Goal: Navigation & Orientation: Find specific page/section

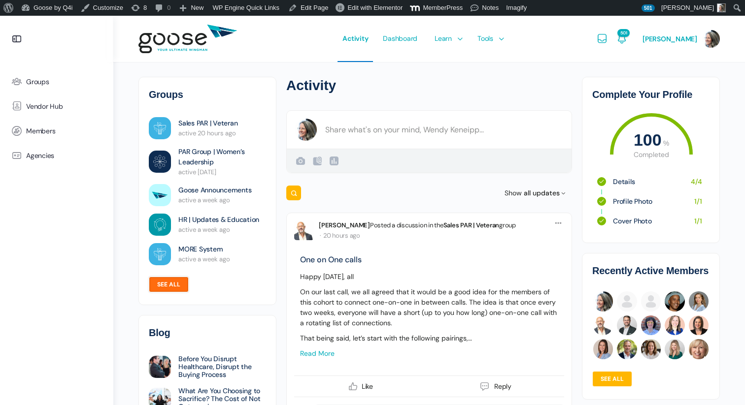
click at [176, 283] on link "See all" at bounding box center [169, 285] width 40 height 16
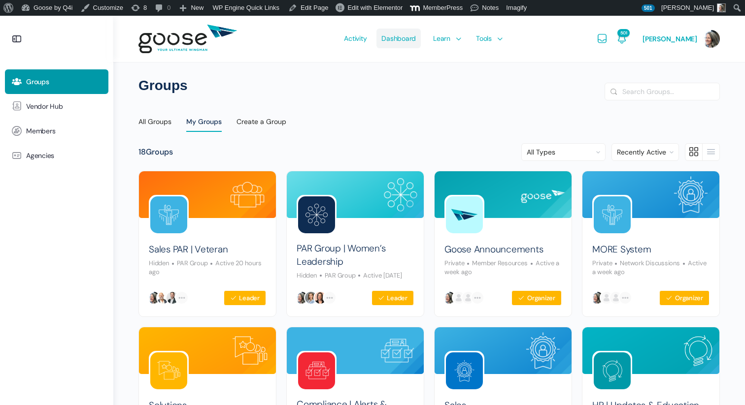
click at [405, 43] on span "Dashboard" at bounding box center [398, 38] width 34 height 46
